Goal: Information Seeking & Learning: Learn about a topic

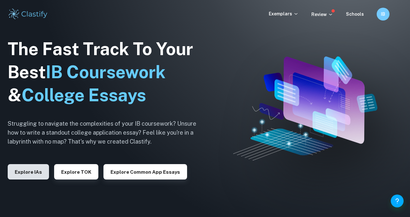
click at [36, 171] on button "Explore IAs" at bounding box center [28, 171] width 41 height 15
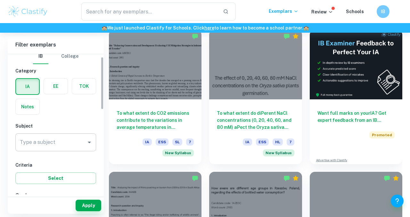
scroll to position [7, 0]
click at [43, 145] on input "Type a subject" at bounding box center [50, 140] width 65 height 12
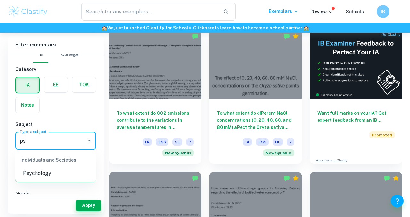
click at [52, 171] on li "Psychology" at bounding box center [55, 173] width 81 height 12
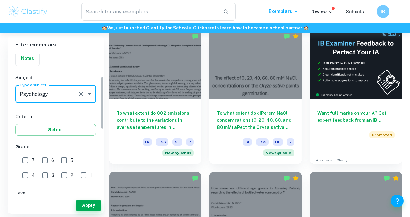
scroll to position [59, 0]
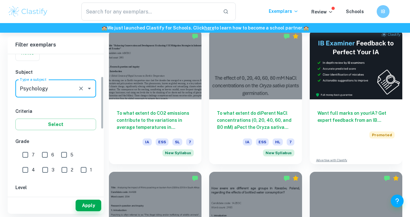
type input "Psychology"
click at [23, 158] on input "7" at bounding box center [25, 154] width 13 height 13
checkbox input "true"
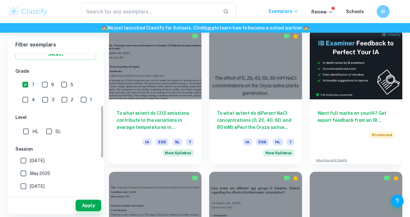
scroll to position [137, 0]
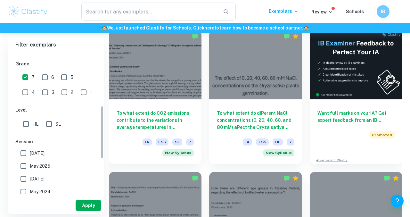
click at [89, 204] on button "Apply" at bounding box center [89, 205] width 26 height 12
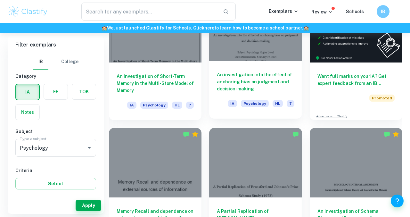
scroll to position [191, 0]
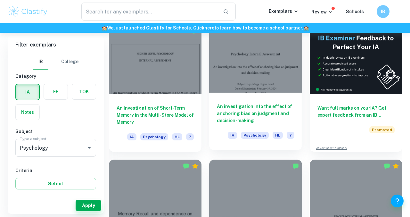
click at [243, 89] on div at bounding box center [255, 57] width 93 height 69
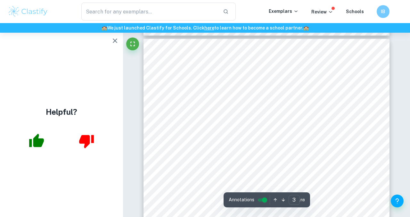
scroll to position [667, 0]
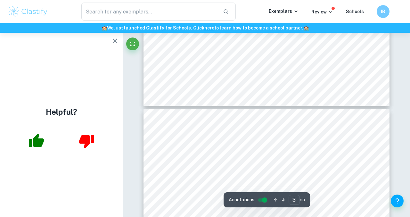
type input "2"
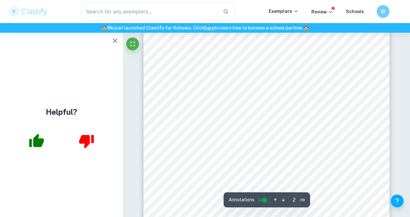
scroll to position [422, 0]
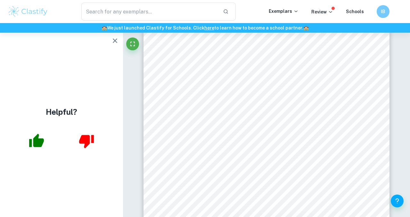
click at [110, 43] on button "button" at bounding box center [115, 40] width 13 height 13
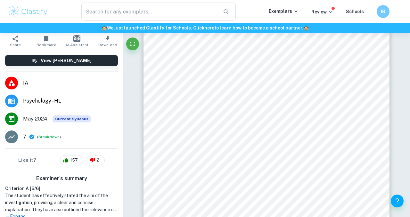
scroll to position [54, 0]
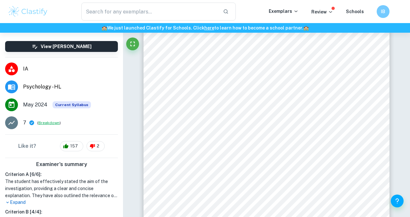
click at [40, 122] on button "Breakdown" at bounding box center [48, 123] width 21 height 6
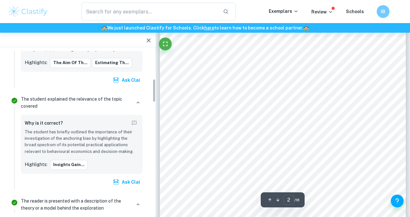
scroll to position [195, 0]
click at [66, 165] on button "Insights gain..." at bounding box center [69, 164] width 38 height 10
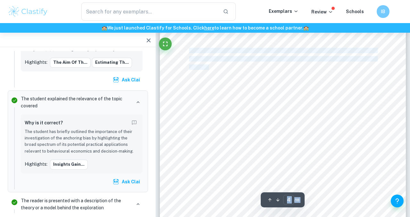
drag, startPoint x: 249, startPoint y: 96, endPoint x: 209, endPoint y: 67, distance: 50.2
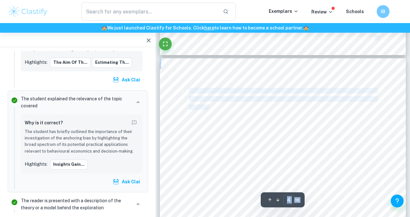
type input "3"
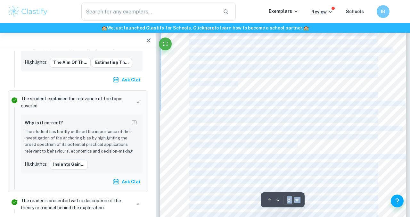
scroll to position [761, 0]
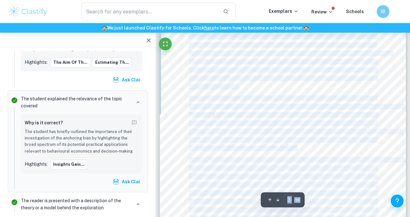
click at [175, 101] on div "Introduction Decision-making involves evaluating and choosing options based on …" at bounding box center [283, 119] width 246 height 318
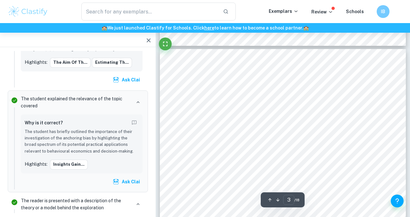
scroll to position [672, 0]
